Goal: Task Accomplishment & Management: Manage account settings

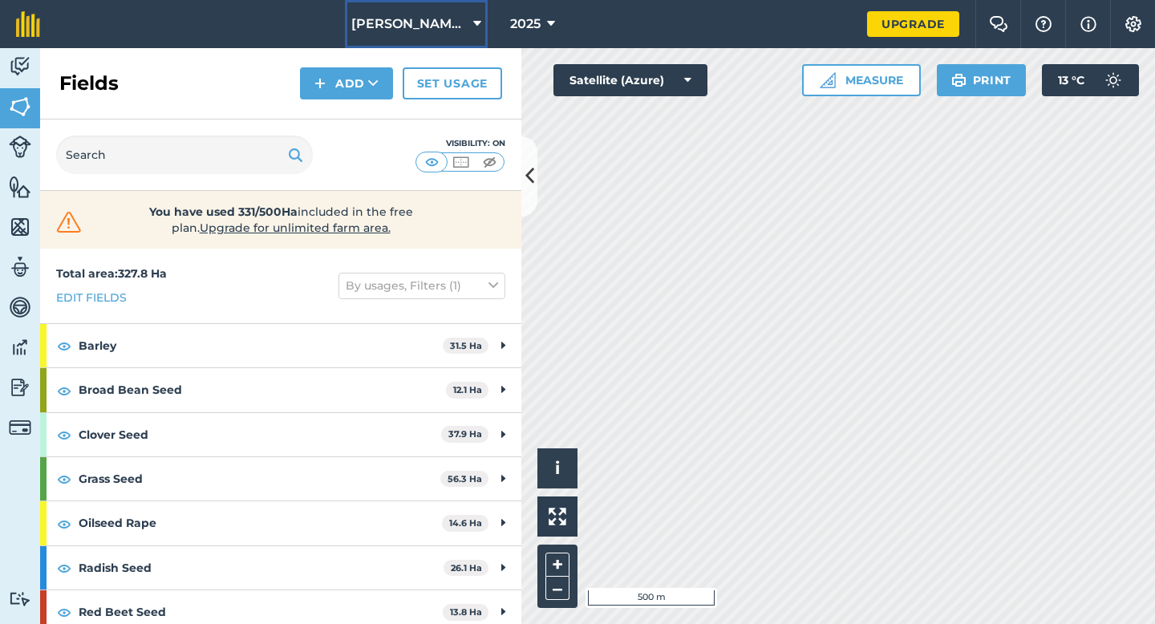
click at [416, 8] on button "[PERSON_NAME] & Sons" at bounding box center [416, 24] width 143 height 48
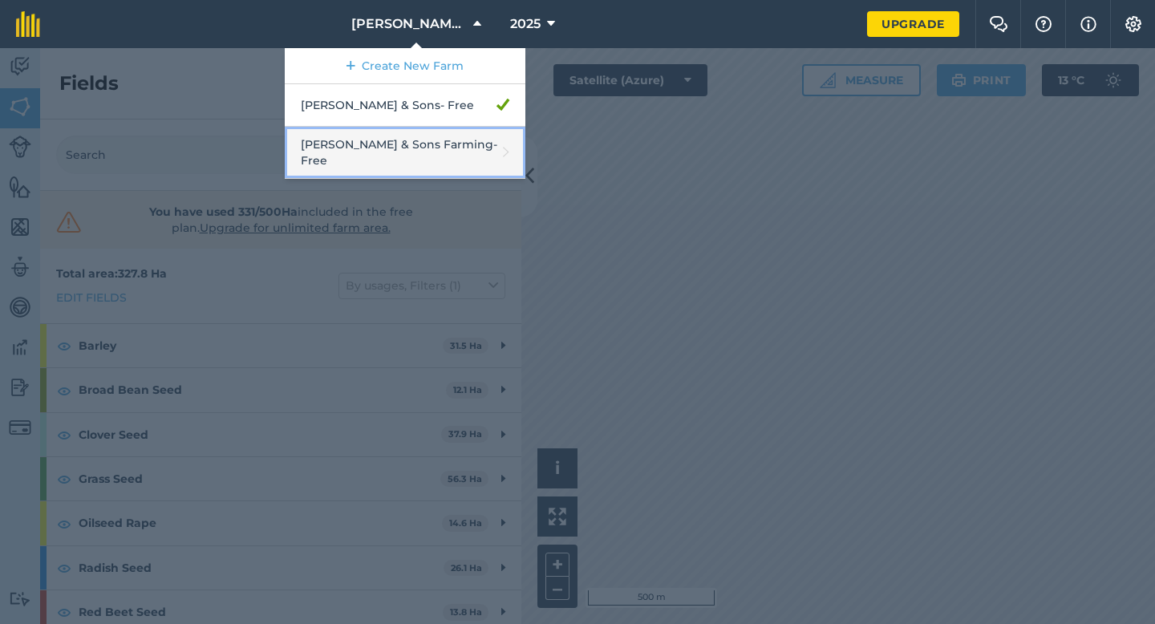
click at [395, 137] on link "[PERSON_NAME] & Sons Farming - Free" at bounding box center [405, 153] width 241 height 52
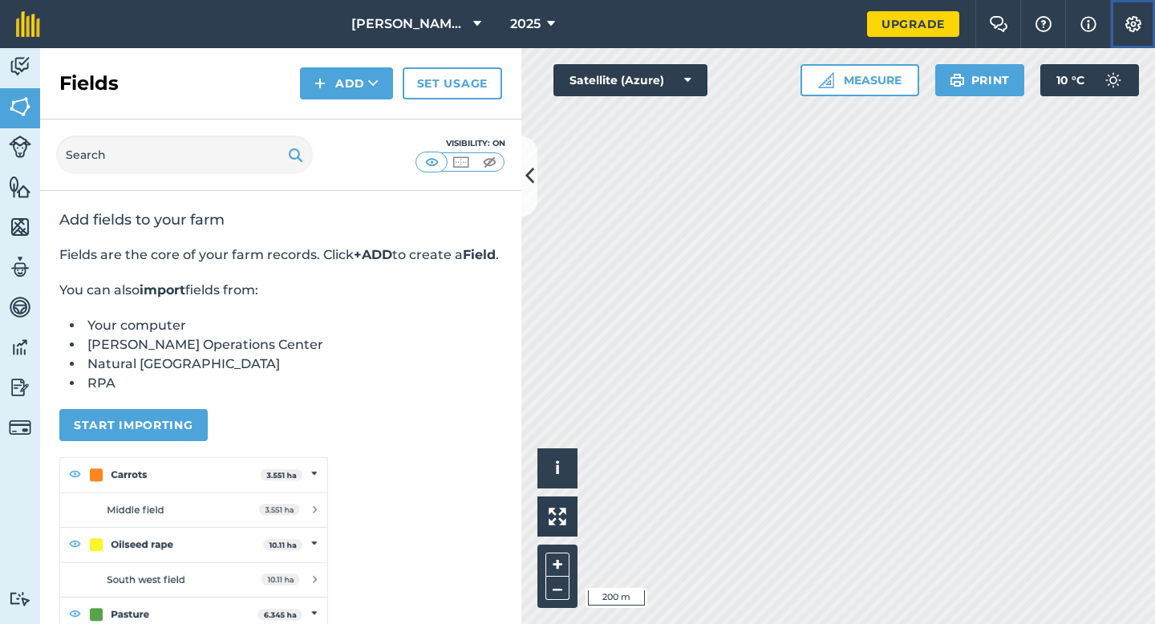
click at [1118, 27] on button "Settings" at bounding box center [1132, 24] width 45 height 48
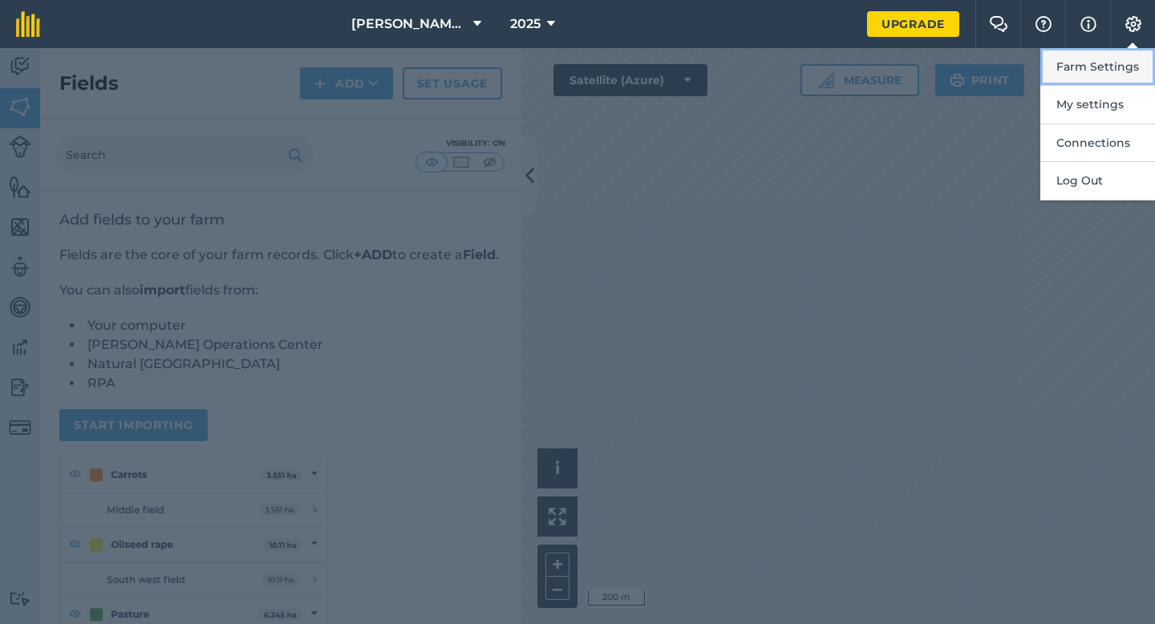
click at [1118, 62] on button "Farm Settings" at bounding box center [1098, 67] width 115 height 38
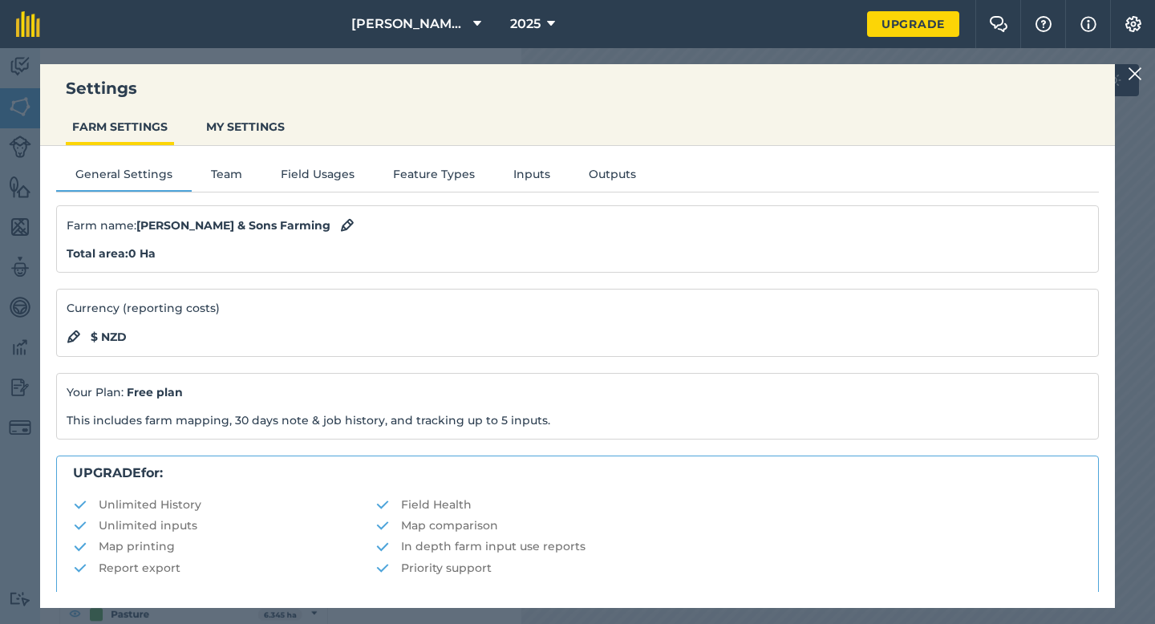
scroll to position [308, 0]
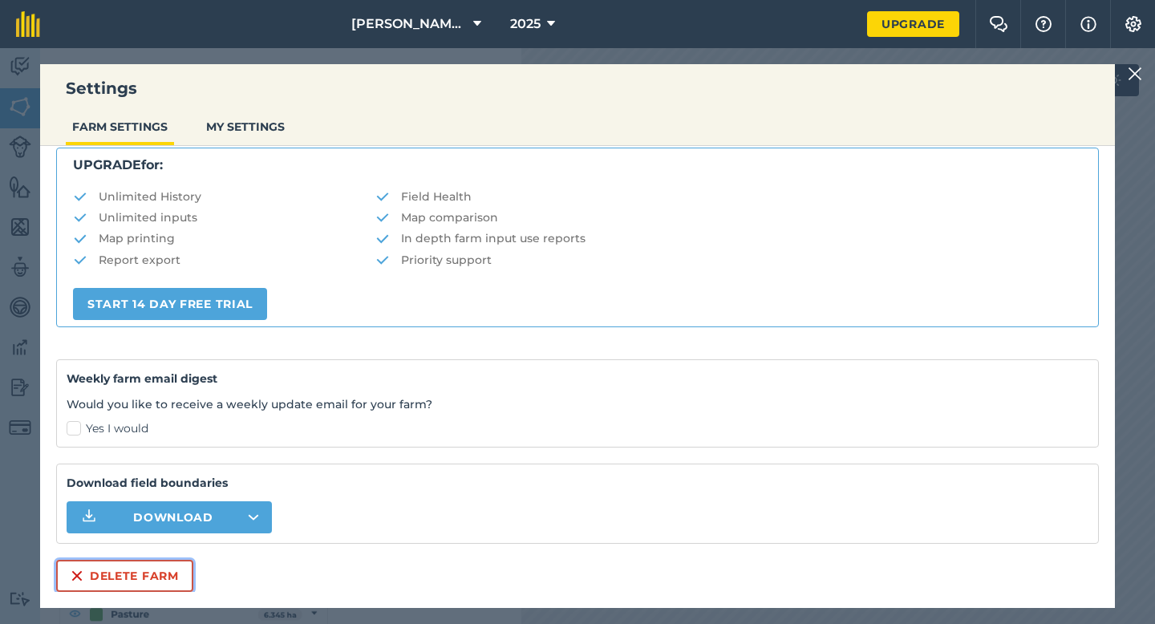
click at [125, 575] on button "Delete farm" at bounding box center [124, 576] width 137 height 32
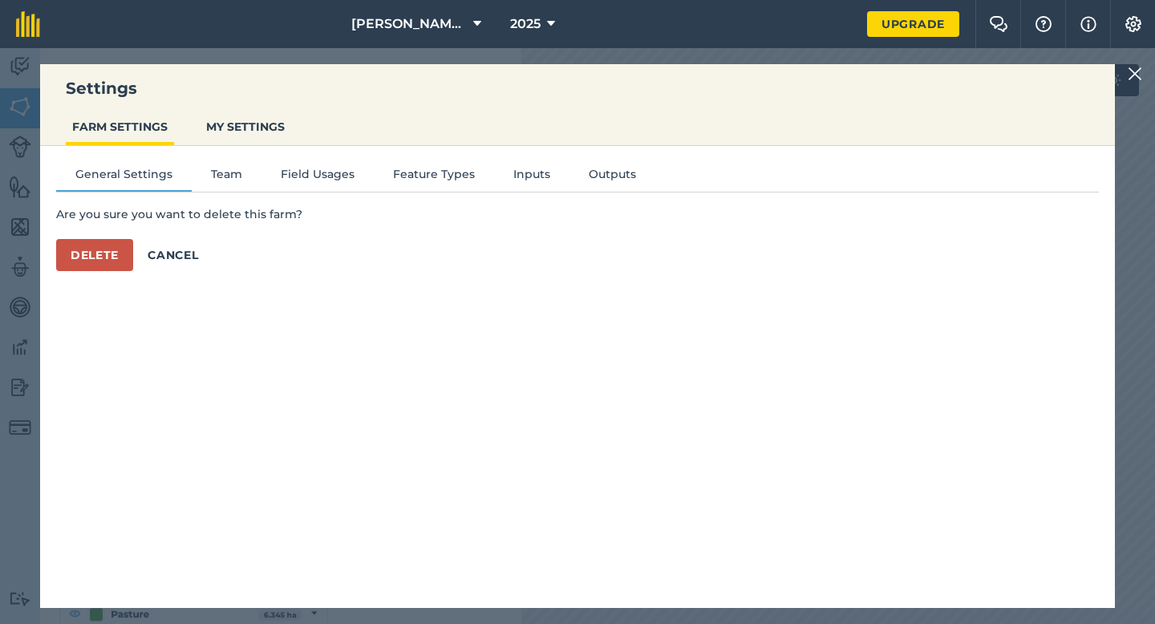
scroll to position [0, 0]
click at [93, 247] on button "Delete" at bounding box center [94, 255] width 77 height 32
